Goal: Transaction & Acquisition: Purchase product/service

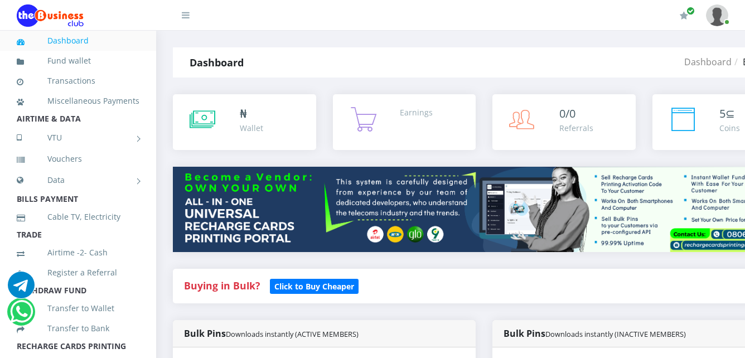
select select "MTN"
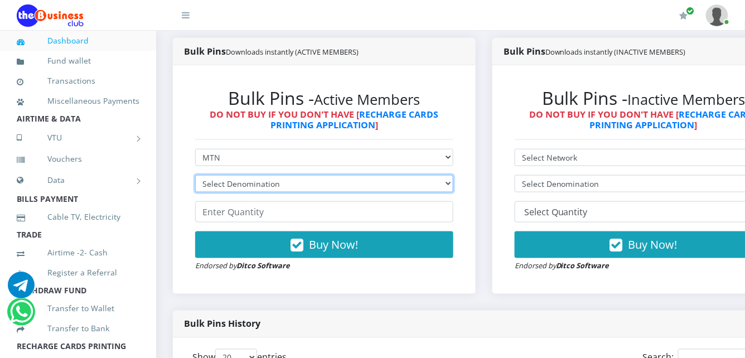
click at [263, 181] on select "Select Denomination" at bounding box center [324, 183] width 258 height 17
click at [440, 180] on select "Select Denomination" at bounding box center [324, 183] width 258 height 17
click at [444, 184] on select "Select Denomination" at bounding box center [324, 183] width 258 height 17
click at [439, 183] on select "Select Denomination" at bounding box center [324, 183] width 258 height 17
click at [438, 181] on select "Select Denomination" at bounding box center [324, 183] width 258 height 17
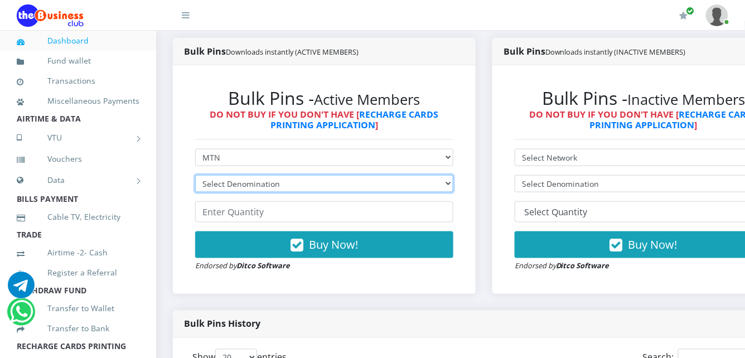
click at [435, 180] on select "Select Denomination" at bounding box center [324, 183] width 258 height 17
click at [439, 180] on select "Select Denomination" at bounding box center [324, 183] width 258 height 17
click at [440, 180] on select "Select Denomination" at bounding box center [324, 183] width 258 height 17
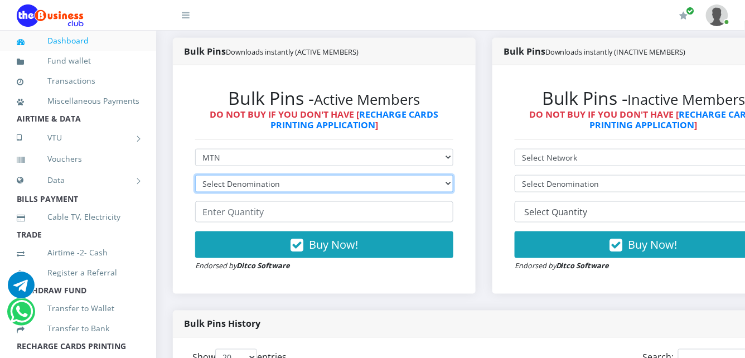
click at [439, 180] on select "Select Denomination" at bounding box center [324, 183] width 258 height 17
click at [437, 180] on select "Select Denomination" at bounding box center [324, 183] width 258 height 17
click at [435, 180] on select "Select Denomination" at bounding box center [324, 183] width 258 height 17
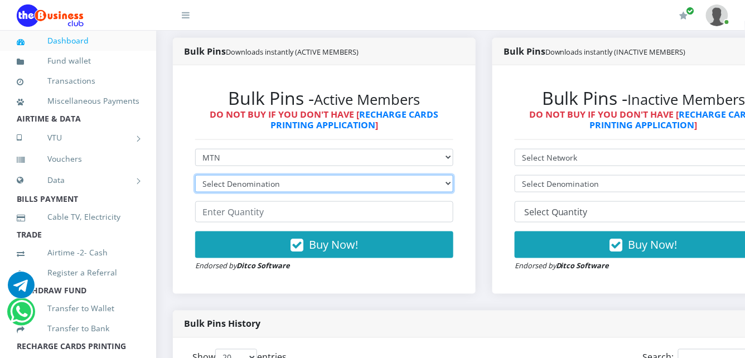
click at [441, 178] on select "Select Denomination" at bounding box center [324, 183] width 258 height 17
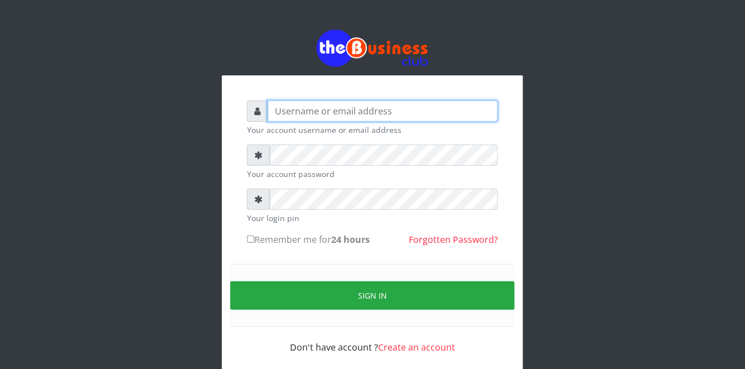
type input "YaronMarcuz"
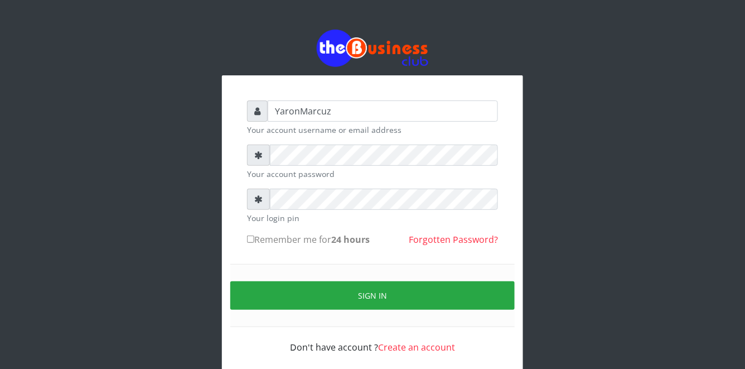
click at [252, 240] on input "Remember me for 24 hours" at bounding box center [250, 238] width 7 height 7
checkbox input "true"
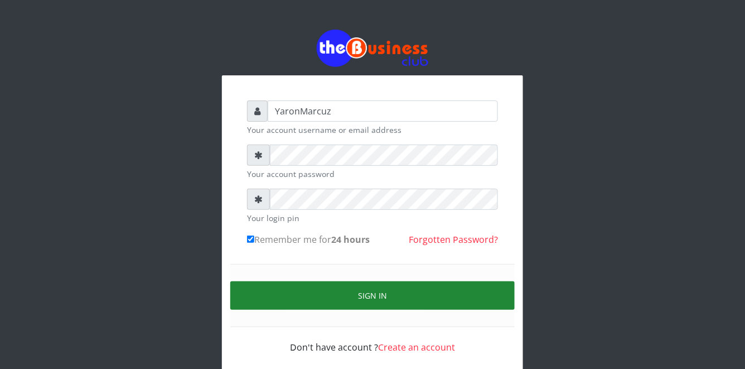
click at [278, 287] on button "Sign in" at bounding box center [372, 295] width 284 height 28
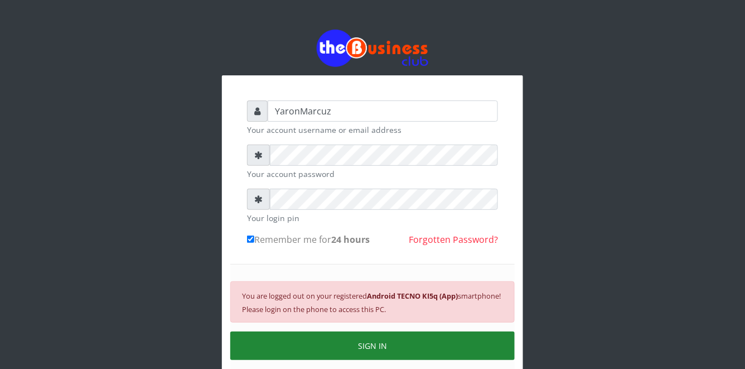
click at [329, 346] on button "SIGN IN" at bounding box center [372, 345] width 284 height 28
click at [329, 347] on button "SIGN IN" at bounding box center [372, 345] width 284 height 28
click at [354, 350] on button "SIGN IN" at bounding box center [372, 345] width 284 height 28
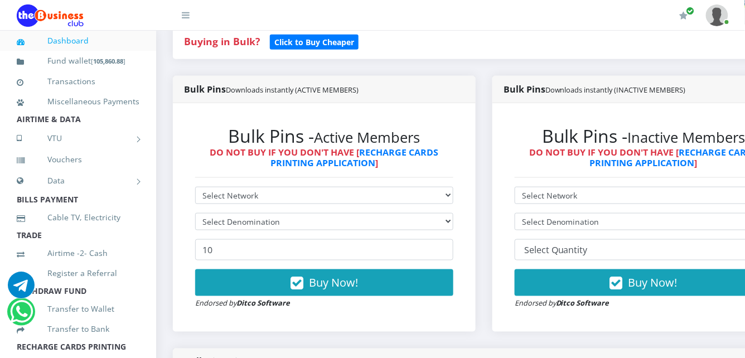
select select "MTN"
click at [195, 187] on select "Select Network MTN Globacom 9Mobile Airtel" at bounding box center [324, 195] width 258 height 17
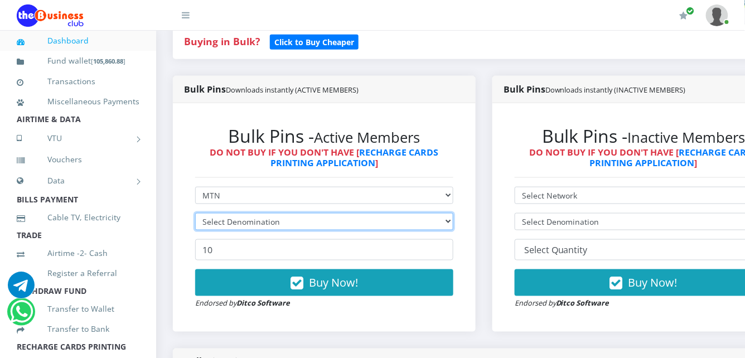
click at [268, 213] on select "Select Denomination" at bounding box center [324, 221] width 258 height 17
click at [440, 213] on select "Select Denomination" at bounding box center [324, 221] width 258 height 17
click at [440, 213] on select "Select Denomination MTN NGN100 - ₦96.99 MTN NGN200 - ₦193.98 MTN NGN400 - ₦387.…" at bounding box center [324, 221] width 258 height 17
click at [195, 213] on select "Select Denomination MTN NGN100 - ₦96.99 MTN NGN200 - ₦193.98 MTN NGN400 - ₦387.…" at bounding box center [324, 221] width 258 height 17
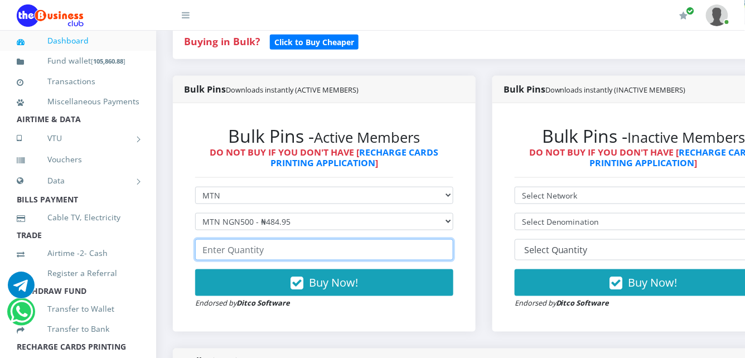
click at [252, 239] on input "number" at bounding box center [324, 249] width 258 height 21
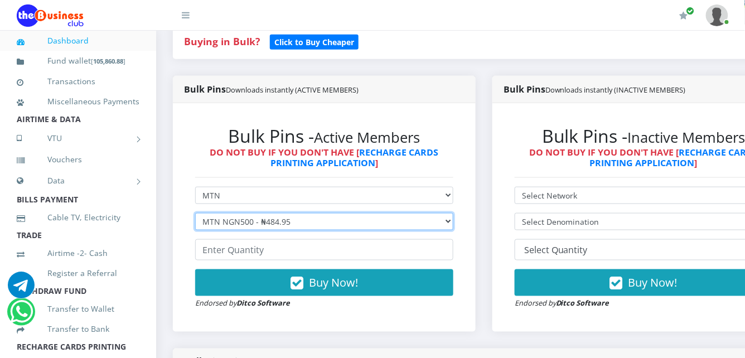
click at [280, 213] on select "Select Denomination MTN NGN100 - ₦96.99 MTN NGN200 - ₦193.98 MTN NGN400 - ₦387.…" at bounding box center [324, 221] width 258 height 17
select select "969.9-1000"
click at [195, 213] on select "Select Denomination MTN NGN100 - ₦96.99 MTN NGN200 - ₦193.98 MTN NGN400 - ₦387.…" at bounding box center [324, 221] width 258 height 17
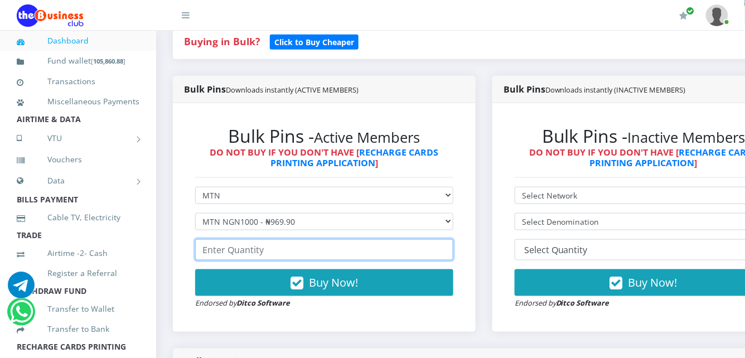
click at [253, 243] on input "number" at bounding box center [324, 249] width 258 height 21
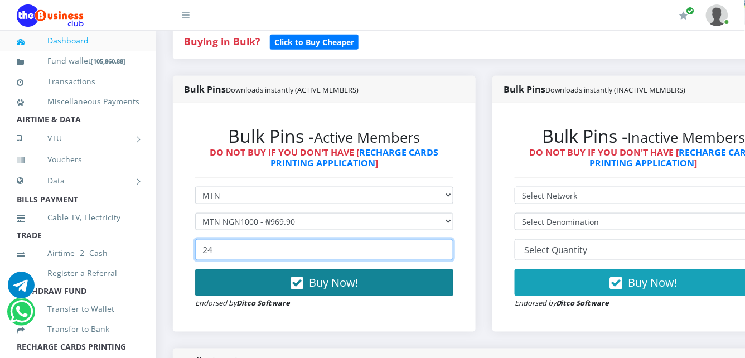
type input "24"
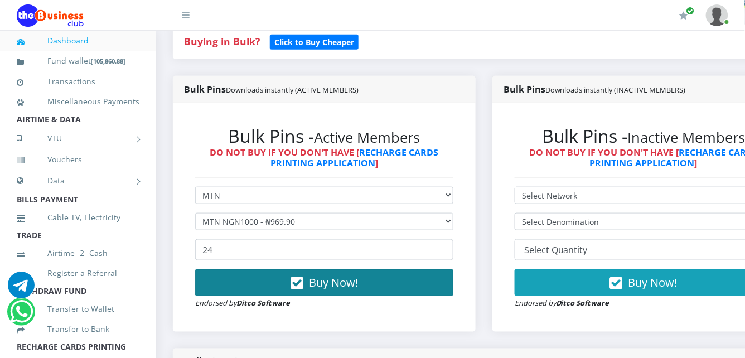
click at [273, 274] on button "Buy Now!" at bounding box center [324, 282] width 258 height 27
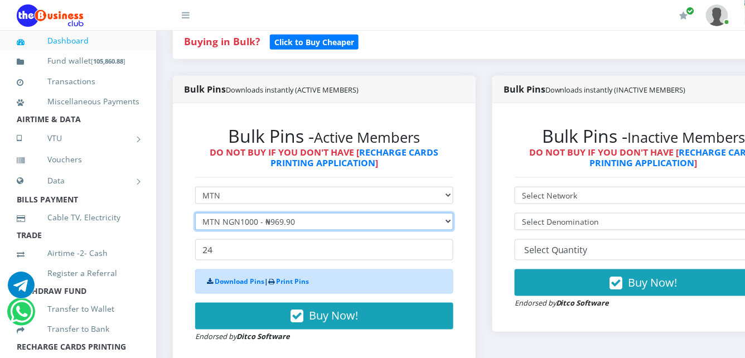
click at [290, 213] on select "Select Denomination MTN NGN100 - ₦96.99 MTN NGN200 - ₦193.98 MTN NGN400 - ₦387.…" at bounding box center [324, 221] width 258 height 17
select select "484.95-500"
click at [195, 213] on select "Select Denomination MTN NGN100 - ₦96.99 MTN NGN200 - ₦193.98 MTN NGN400 - ₦387.…" at bounding box center [324, 221] width 258 height 17
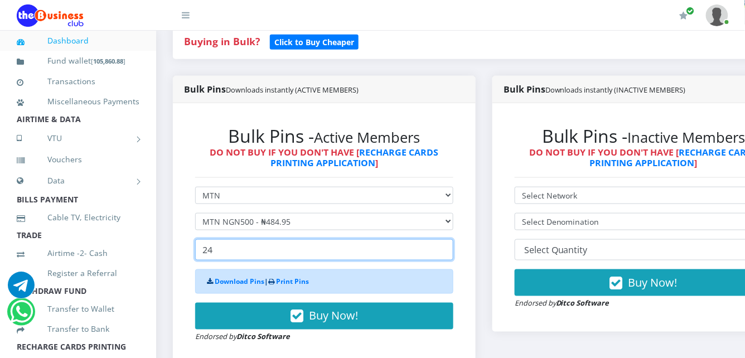
drag, startPoint x: 256, startPoint y: 231, endPoint x: 193, endPoint y: 244, distance: 64.3
click at [193, 244] on div "Bulk Pins - Active Members DO NOT BUY IF YOU DON'T HAVE [ RECHARGE CARDS PRINTI…" at bounding box center [324, 234] width 280 height 240
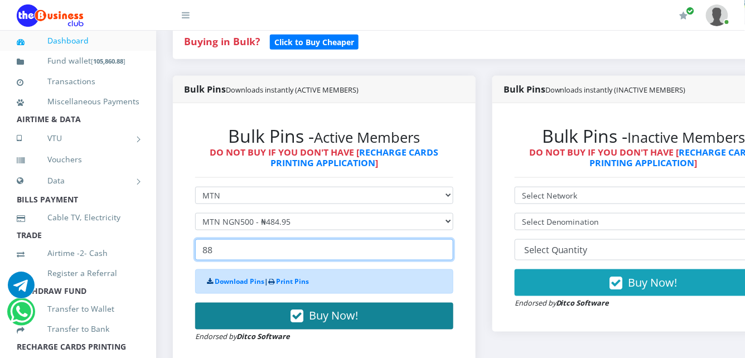
type input "88"
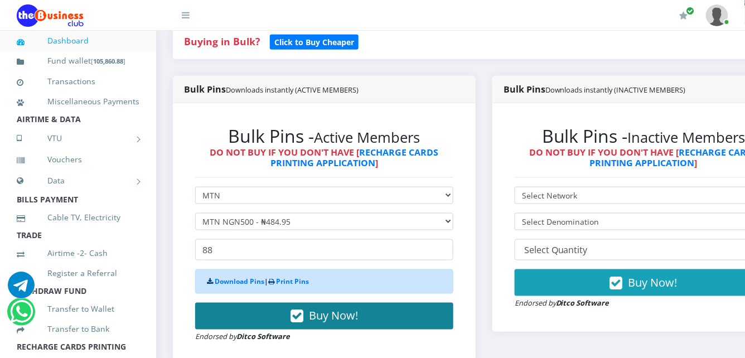
click at [280, 306] on button "Buy Now!" at bounding box center [324, 316] width 258 height 27
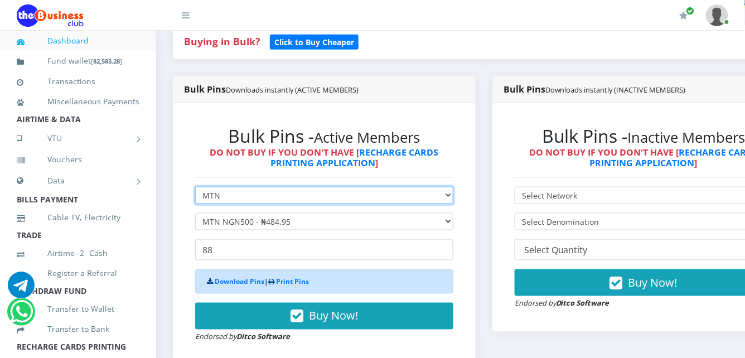
click at [274, 187] on select "Select Network MTN Globacom 9Mobile Airtel" at bounding box center [324, 195] width 258 height 17
select select "Airtel"
click at [195, 187] on select "Select Network MTN Globacom 9Mobile Airtel" at bounding box center [324, 195] width 258 height 17
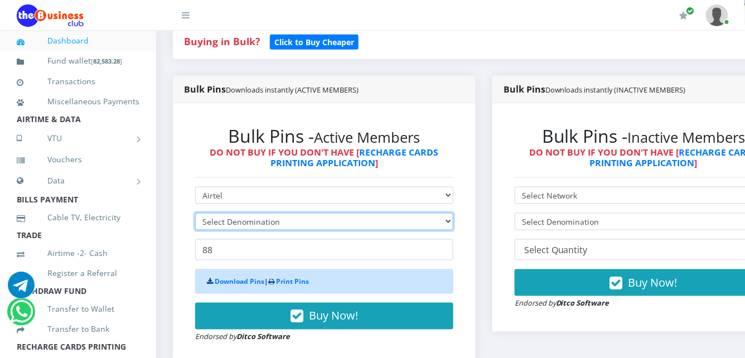
click at [278, 213] on select "Select Denomination" at bounding box center [324, 221] width 258 height 17
click at [279, 213] on select "Select Denomination" at bounding box center [324, 221] width 258 height 17
click at [442, 213] on select "Select Denomination" at bounding box center [324, 221] width 258 height 17
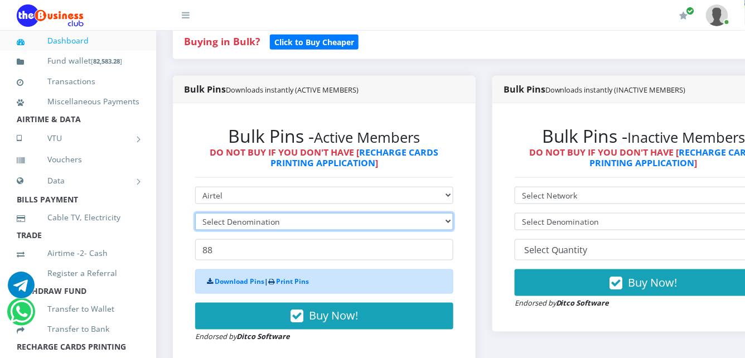
click at [442, 213] on select "Select Denomination" at bounding box center [324, 221] width 258 height 17
click at [441, 213] on select "Select Denomination" at bounding box center [324, 221] width 258 height 17
click at [439, 213] on select "Select Denomination" at bounding box center [324, 221] width 258 height 17
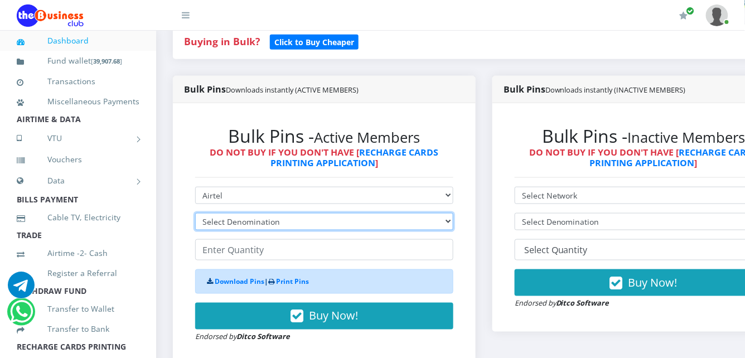
click at [438, 213] on select "Select Denomination Airtel NGN100 - ₦96.38 Airtel NGN200 - ₦192.76 Airtel NGN50…" at bounding box center [324, 221] width 258 height 17
select select "481.9-500"
click at [195, 213] on select "Select Denomination Airtel NGN100 - ₦96.38 Airtel NGN200 - ₦192.76 Airtel NGN50…" at bounding box center [324, 221] width 258 height 17
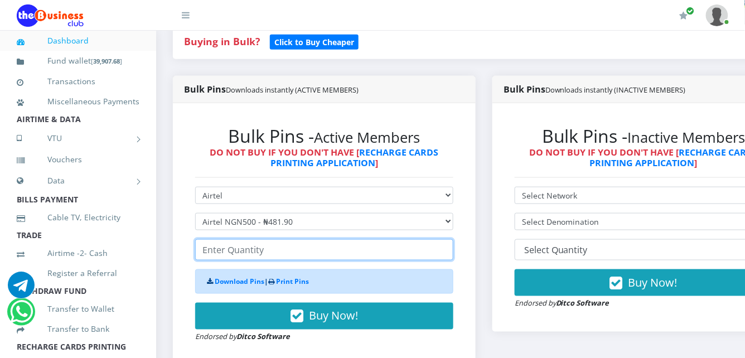
click at [264, 239] on input "number" at bounding box center [324, 249] width 258 height 21
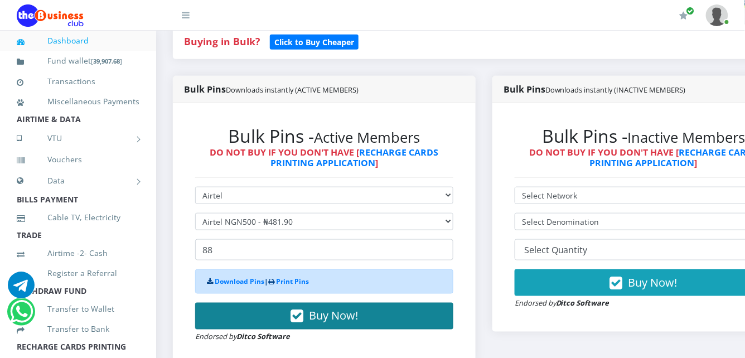
click at [251, 308] on button "Buy Now!" at bounding box center [324, 316] width 258 height 27
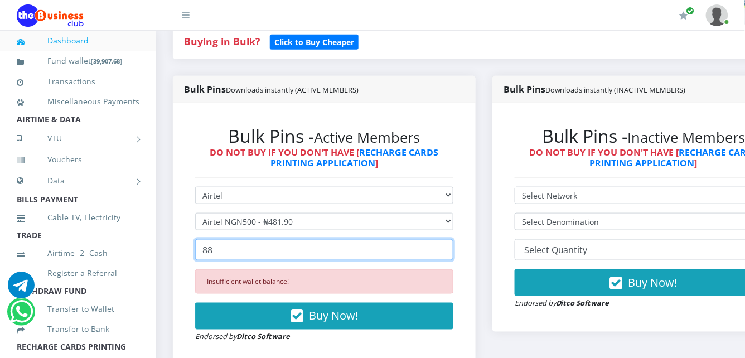
click at [220, 239] on input "88" at bounding box center [324, 249] width 258 height 21
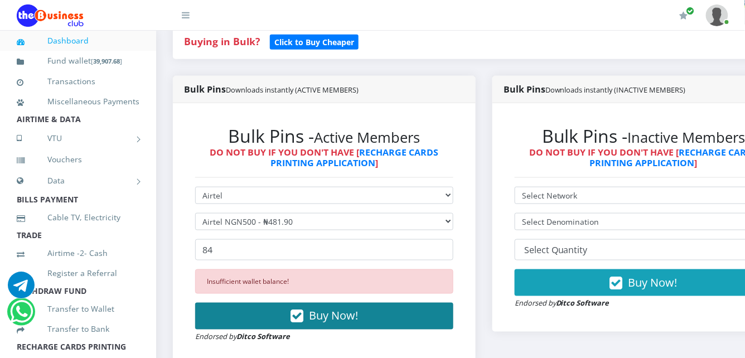
click at [248, 303] on button "Buy Now!" at bounding box center [324, 316] width 258 height 27
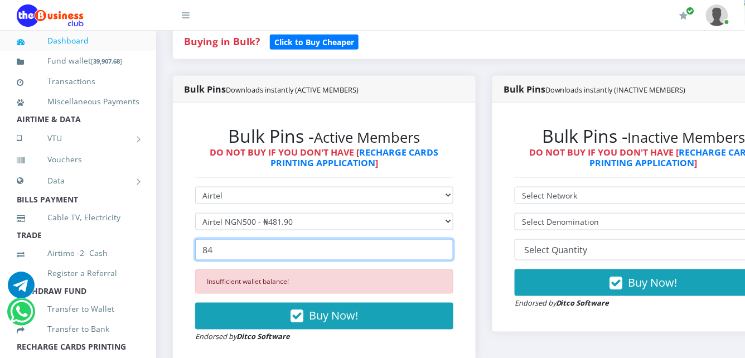
drag, startPoint x: 224, startPoint y: 238, endPoint x: 196, endPoint y: 243, distance: 28.3
click at [197, 243] on input "84" at bounding box center [324, 249] width 258 height 21
type input "8"
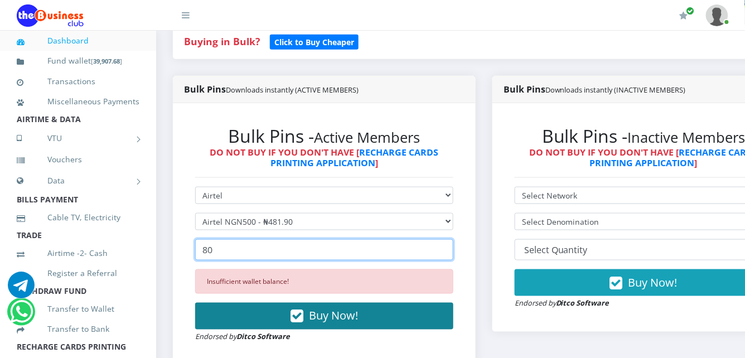
type input "80"
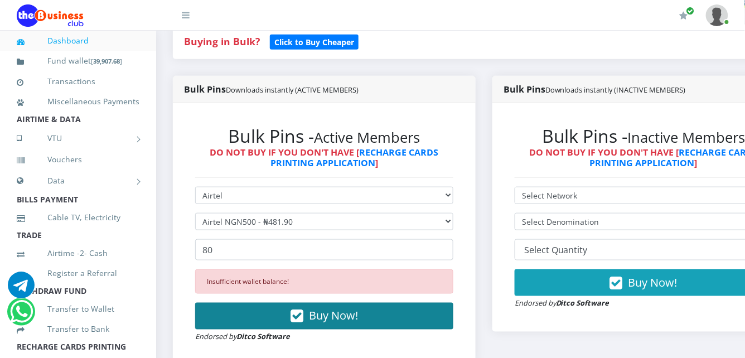
click at [272, 308] on button "Buy Now!" at bounding box center [324, 316] width 258 height 27
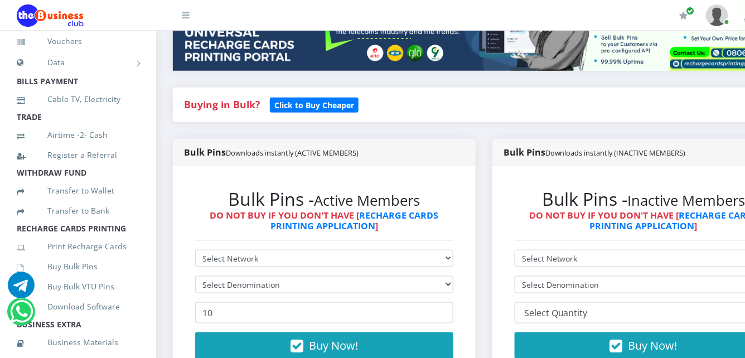
scroll to position [113, 0]
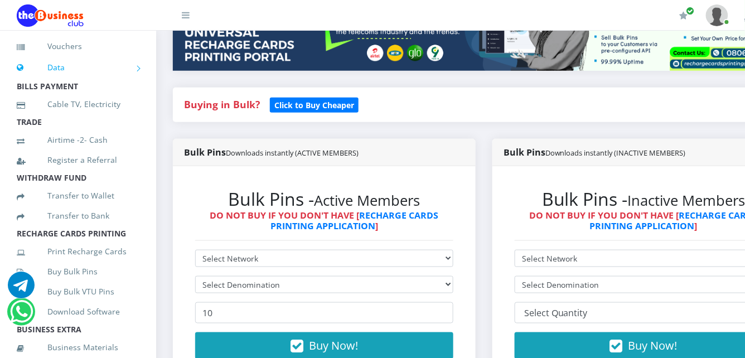
click at [125, 76] on link "Data" at bounding box center [78, 68] width 123 height 28
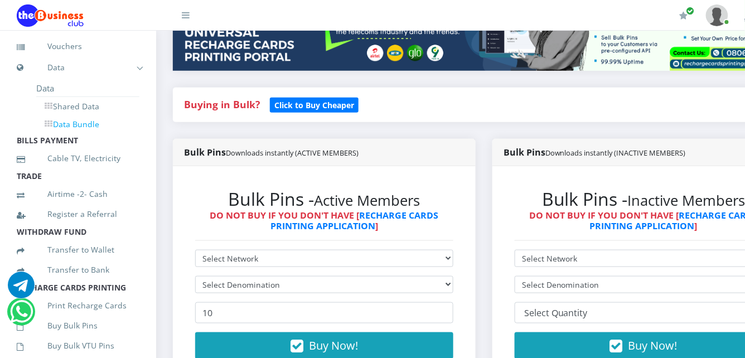
click at [76, 133] on link "Data Bundle" at bounding box center [87, 124] width 103 height 19
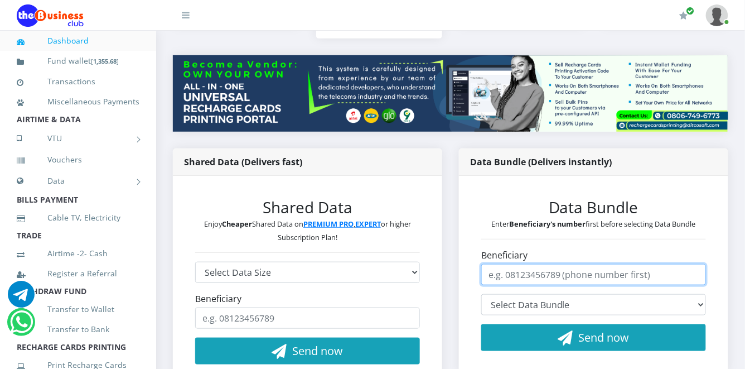
click at [573, 264] on input "Beneficiary" at bounding box center [593, 274] width 225 height 21
type input "08102428886"
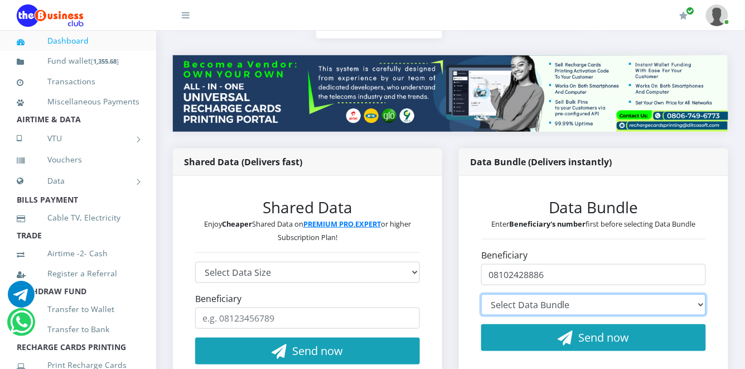
click at [671, 294] on select "Select Data Bundle" at bounding box center [593, 304] width 225 height 21
click at [705, 294] on select "Select Data Bundle" at bounding box center [593, 304] width 225 height 21
click at [700, 294] on select "Select Data Bundle MTN 2.7GB+5mins Monthly Plan - ₦2,913.00 (30 Days) MTN 70GB+…" at bounding box center [593, 304] width 225 height 21
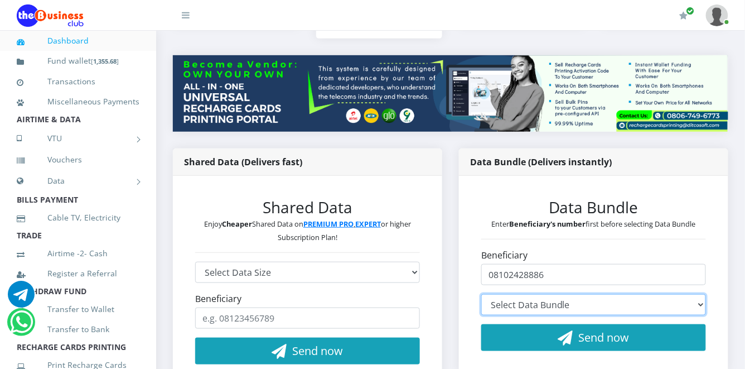
select select "MS119*800.00"
click at [481, 294] on select "Select Data Bundle MTN 2.7GB+5mins Monthly Plan - ₦2,913.00 (30 Days) MTN 70GB+…" at bounding box center [593, 304] width 225 height 21
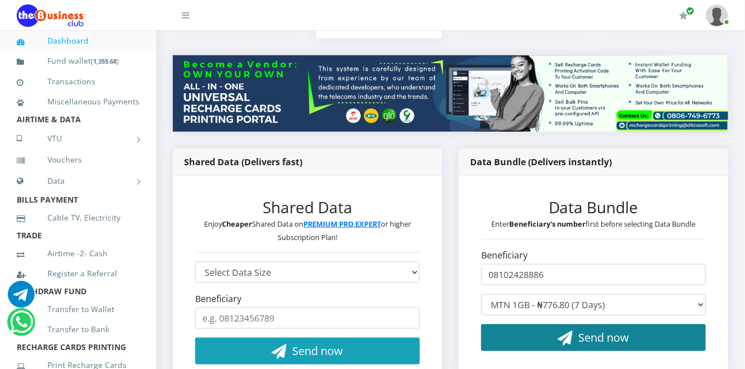
click at [575, 324] on button "Send now" at bounding box center [593, 337] width 225 height 27
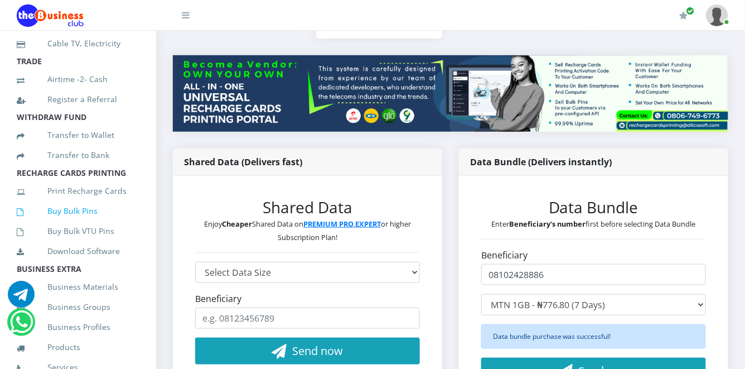
scroll to position [176, 0]
click at [70, 221] on link "Buy Bulk Pins" at bounding box center [78, 209] width 123 height 26
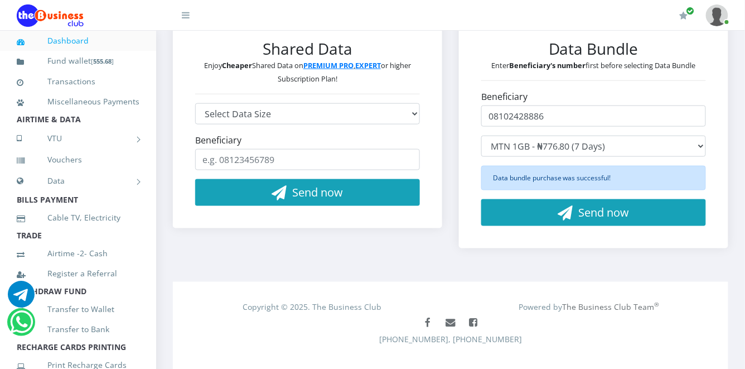
scroll to position [289, 0]
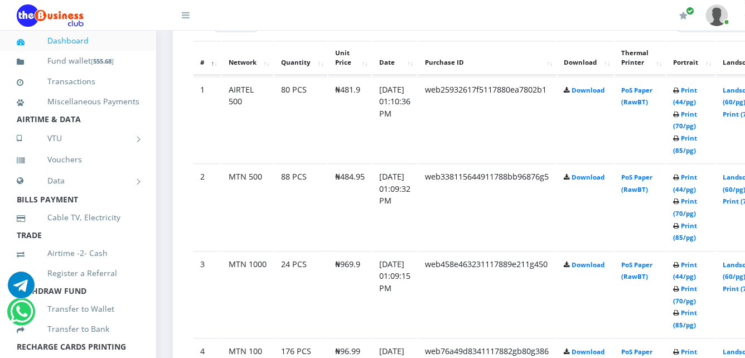
scroll to position [629, 0]
click at [687, 260] on link "Print (44/pg)" at bounding box center [686, 270] width 24 height 21
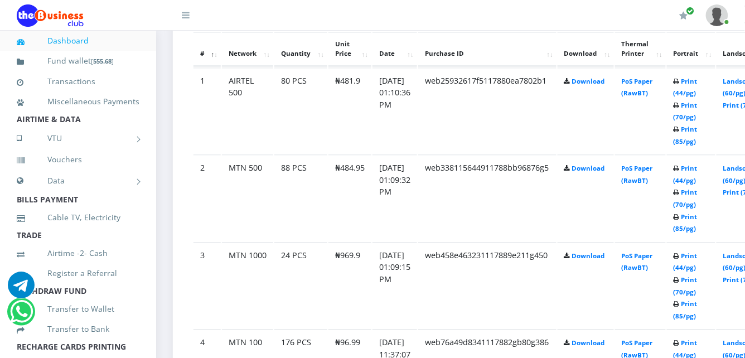
scroll to position [629, 0]
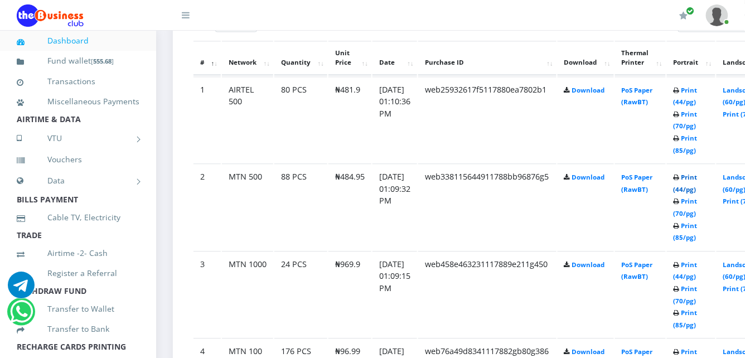
click at [686, 173] on link "Print (44/pg)" at bounding box center [686, 183] width 24 height 21
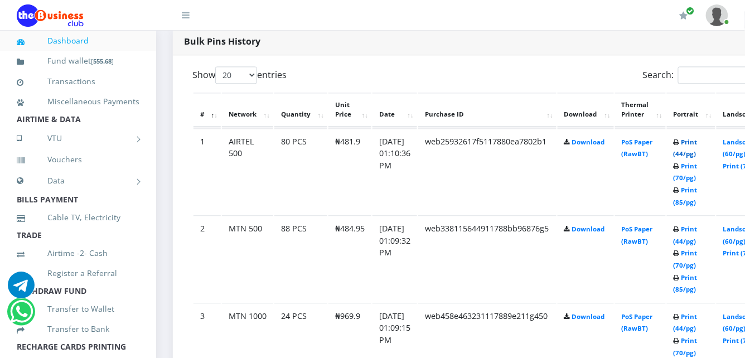
click at [682, 138] on link "Print (44/pg)" at bounding box center [686, 148] width 24 height 21
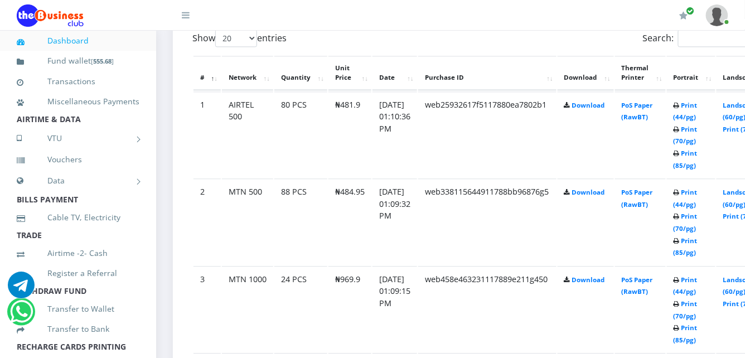
scroll to position [653, 0]
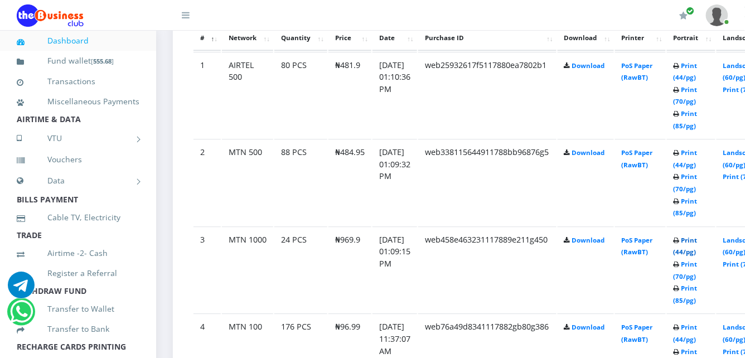
click at [692, 236] on link "Print (44/pg)" at bounding box center [686, 246] width 24 height 21
